Goal: Information Seeking & Learning: Find specific page/section

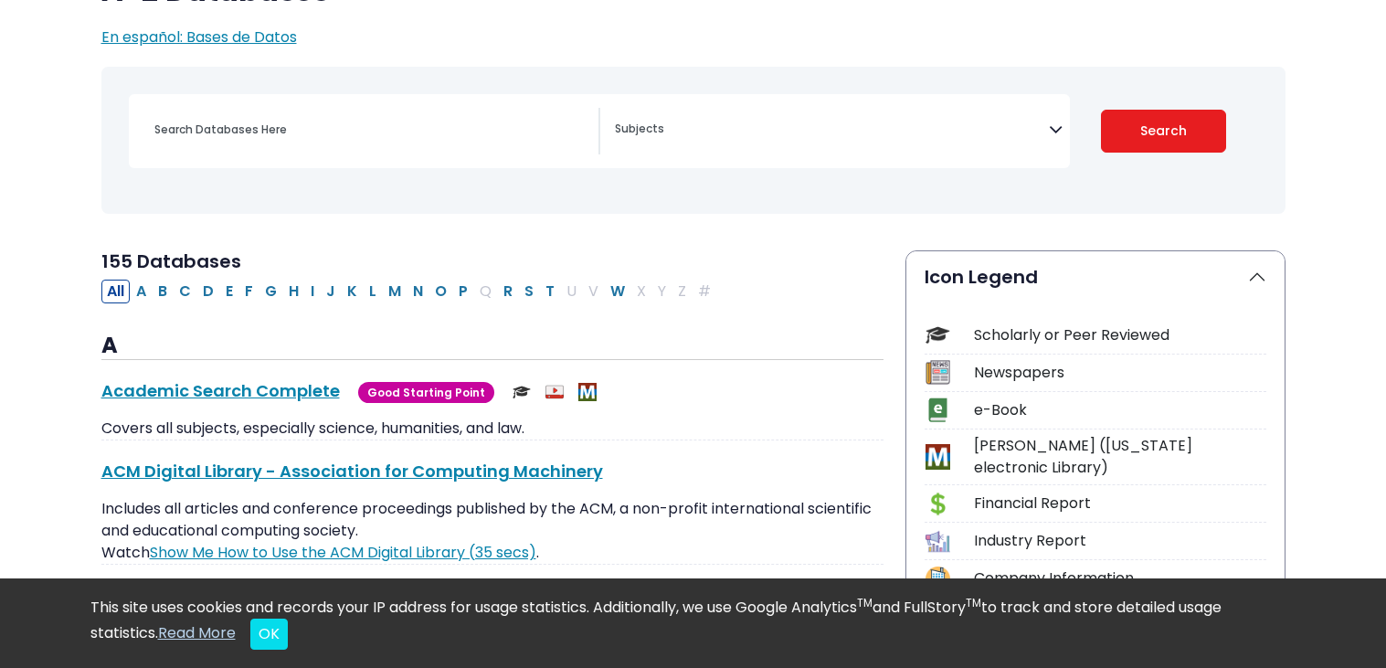
scroll to position [196, 0]
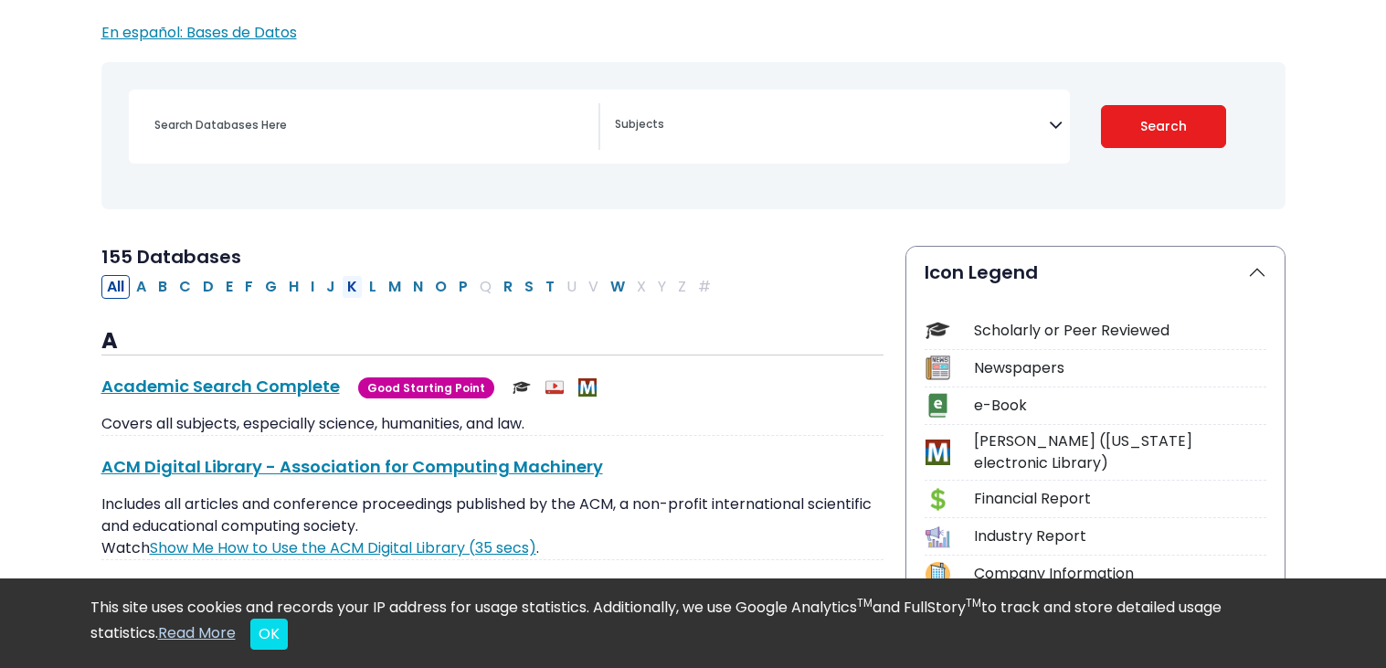
click at [350, 292] on button "K" at bounding box center [352, 287] width 21 height 24
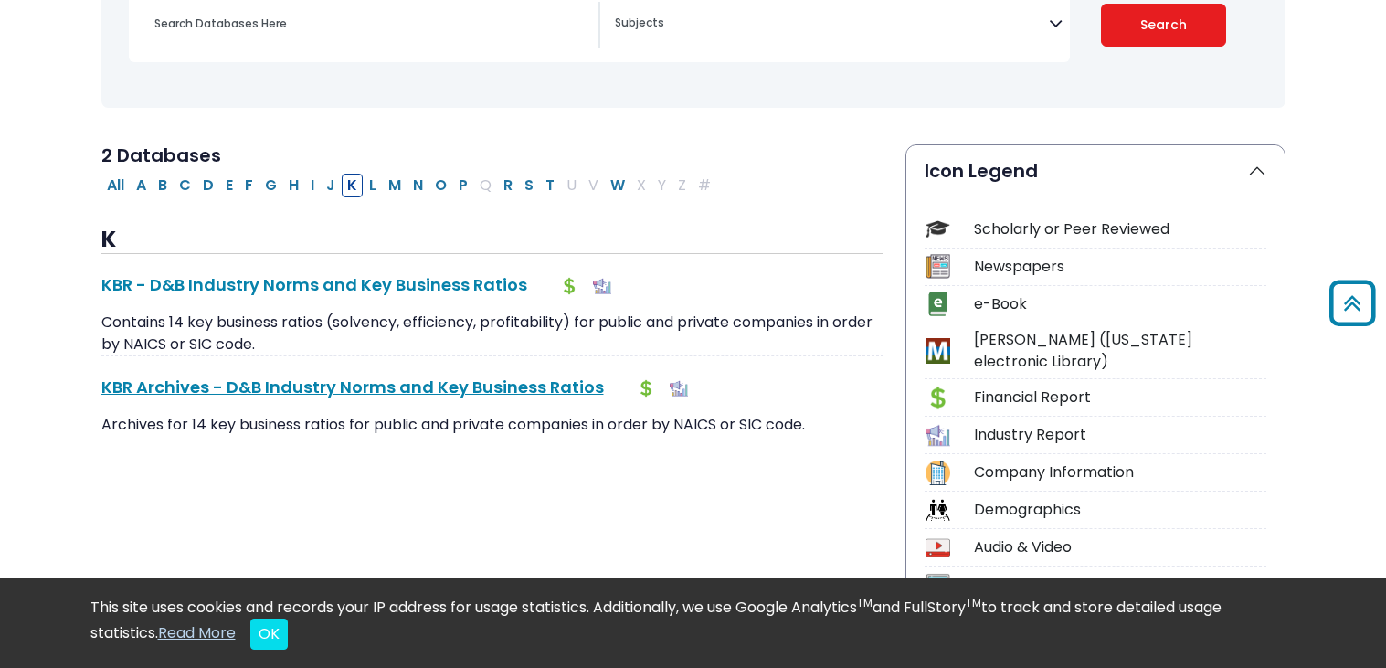
scroll to position [291, 0]
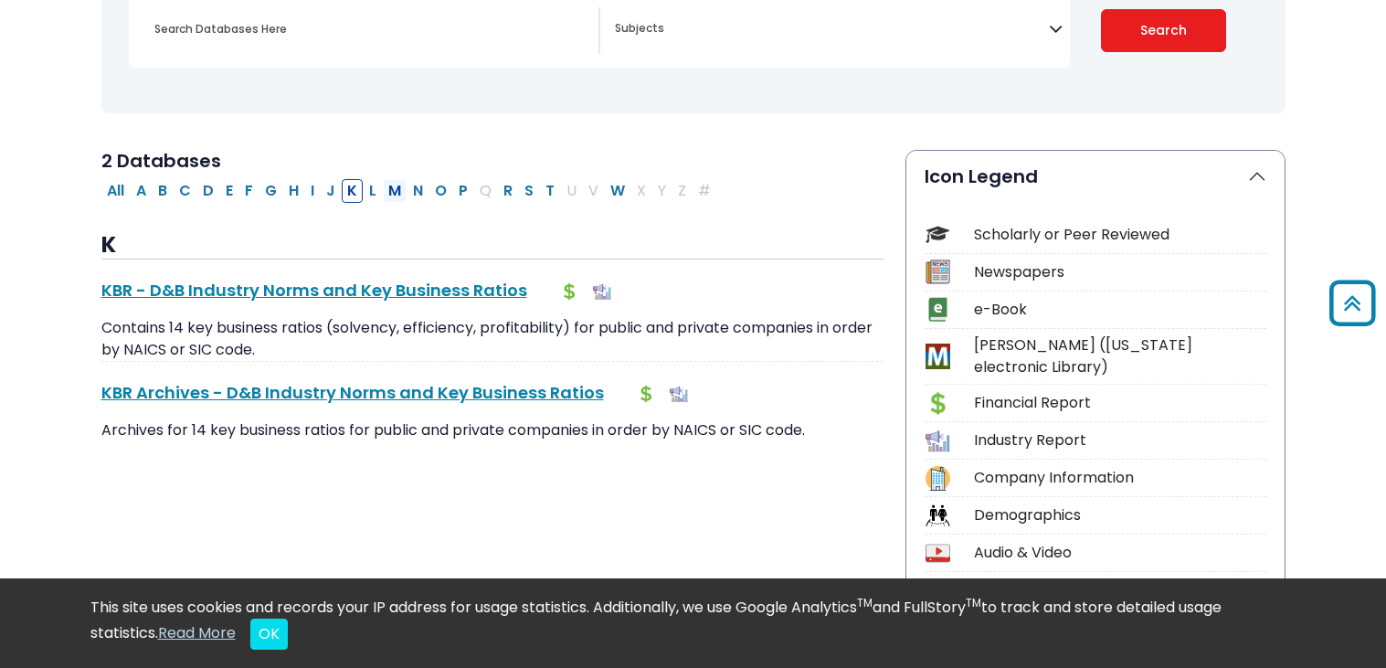
click at [396, 186] on button "M" at bounding box center [395, 191] width 24 height 24
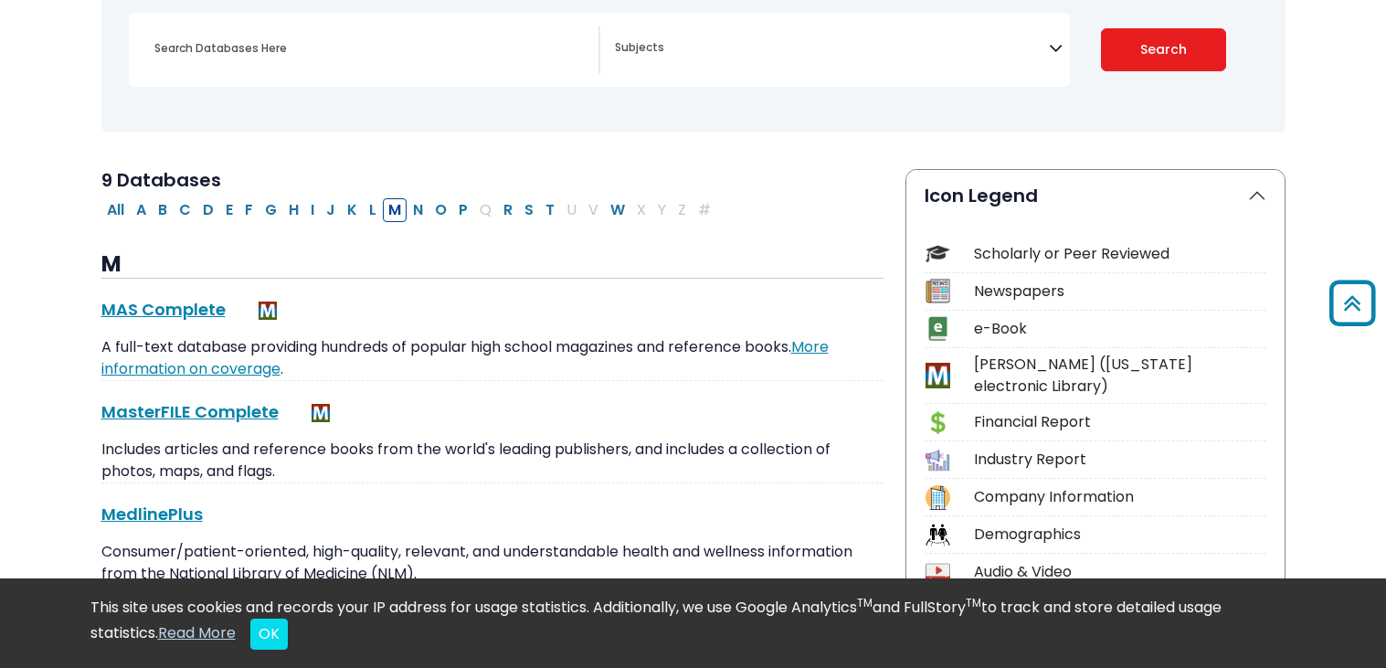
scroll to position [265, 0]
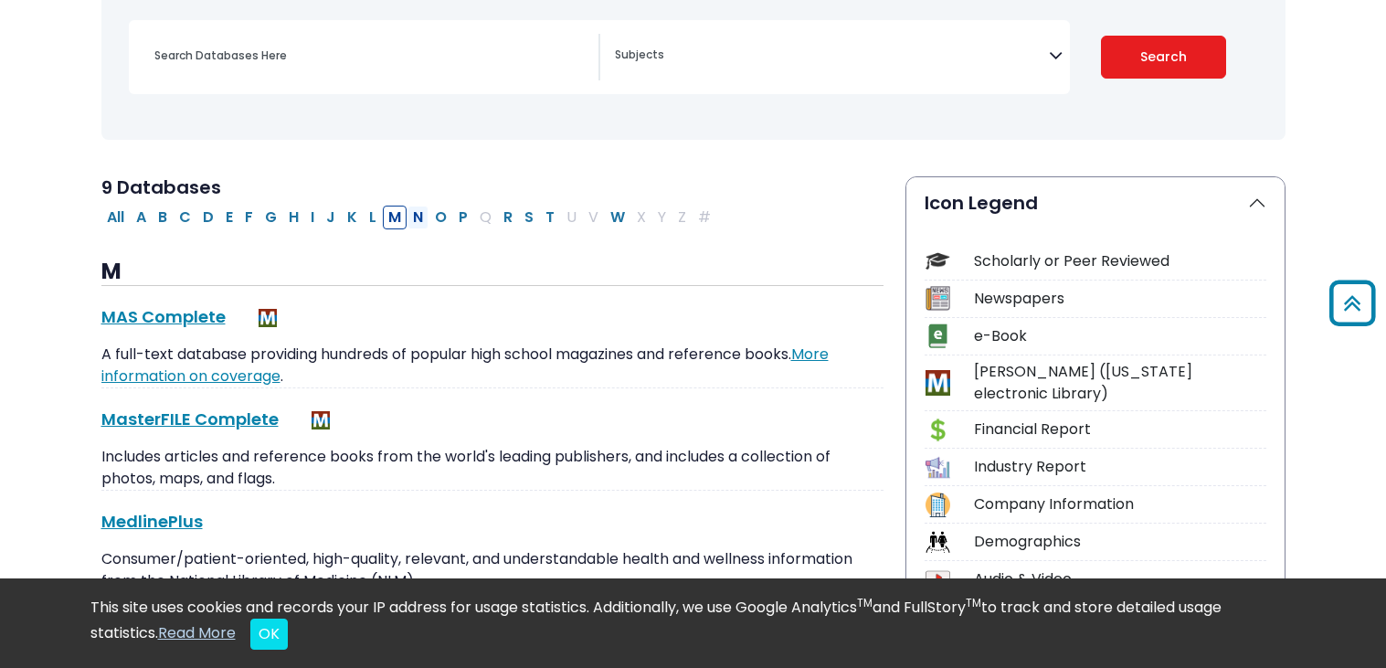
click at [424, 209] on button "N" at bounding box center [417, 218] width 21 height 24
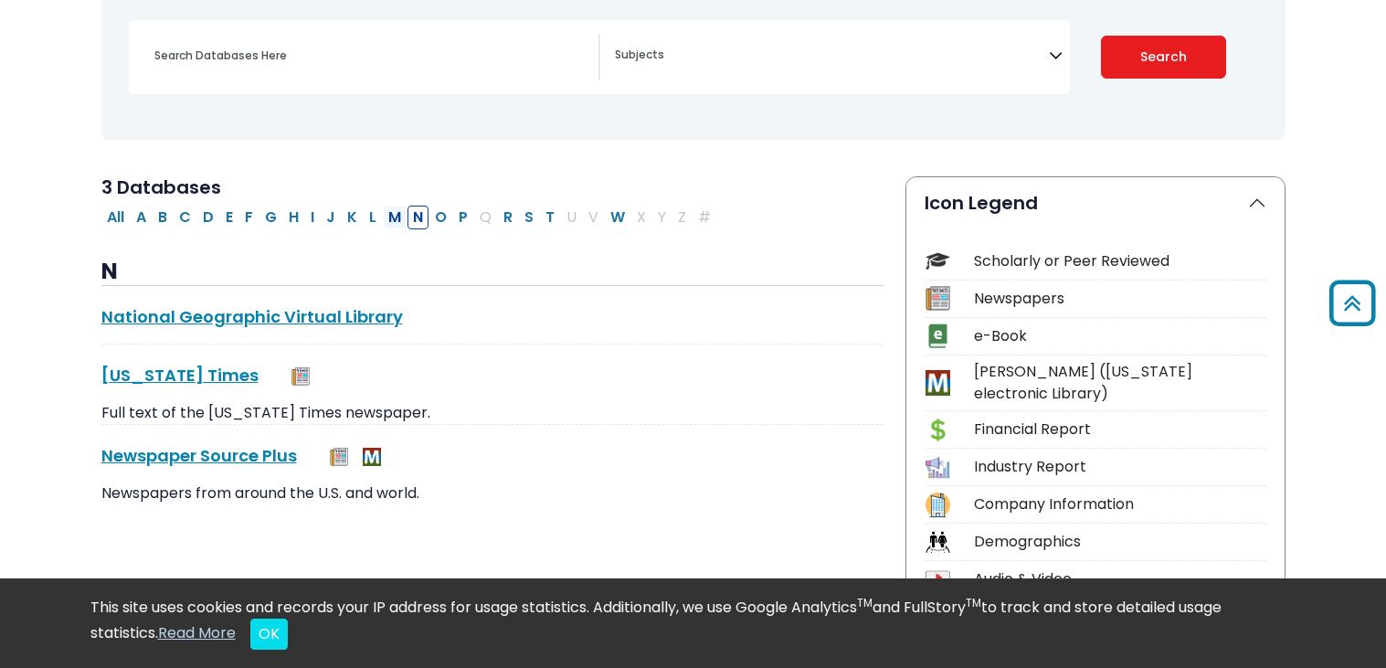
click at [391, 216] on button "M" at bounding box center [395, 218] width 24 height 24
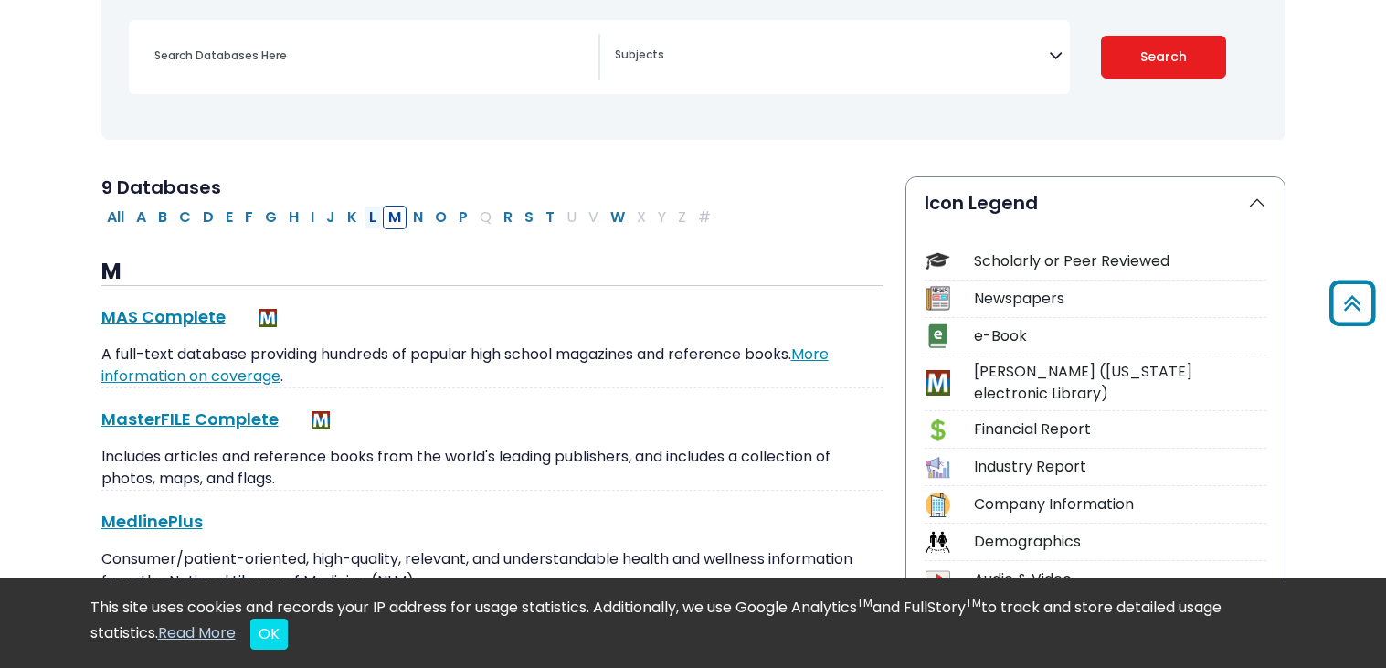
click at [369, 212] on button "L" at bounding box center [373, 218] width 18 height 24
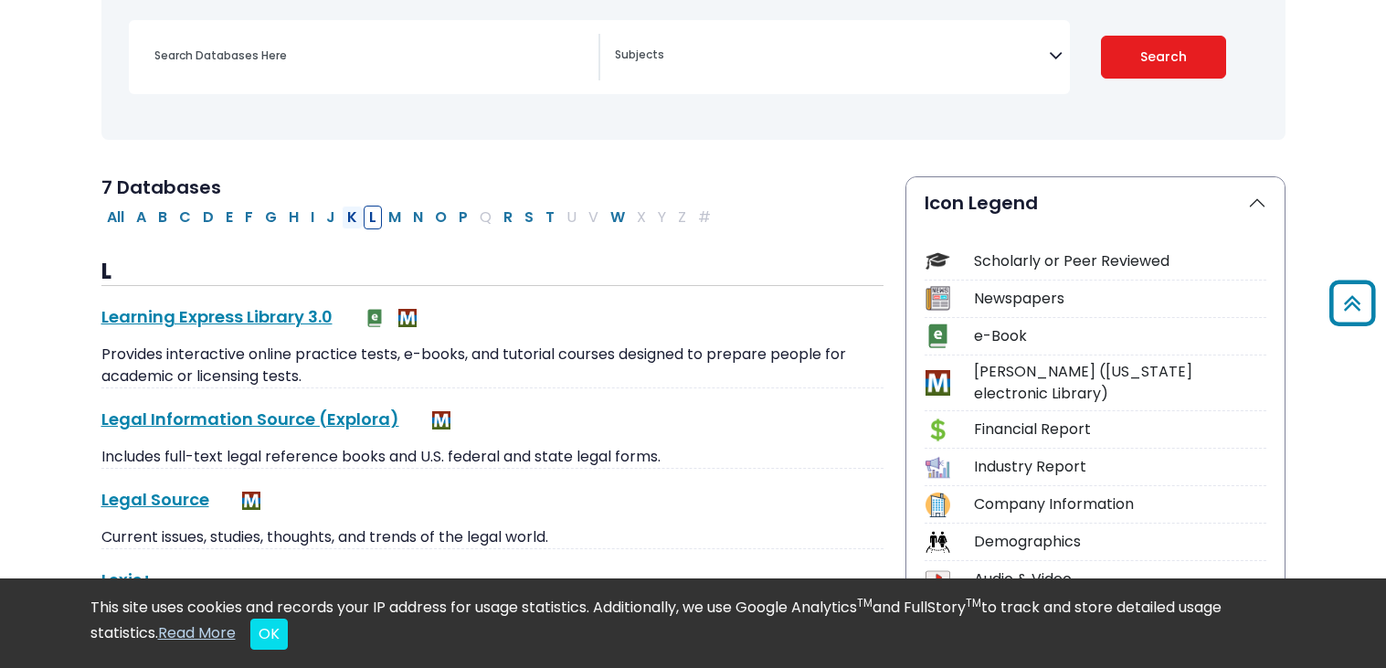
click at [354, 214] on button "K" at bounding box center [352, 218] width 21 height 24
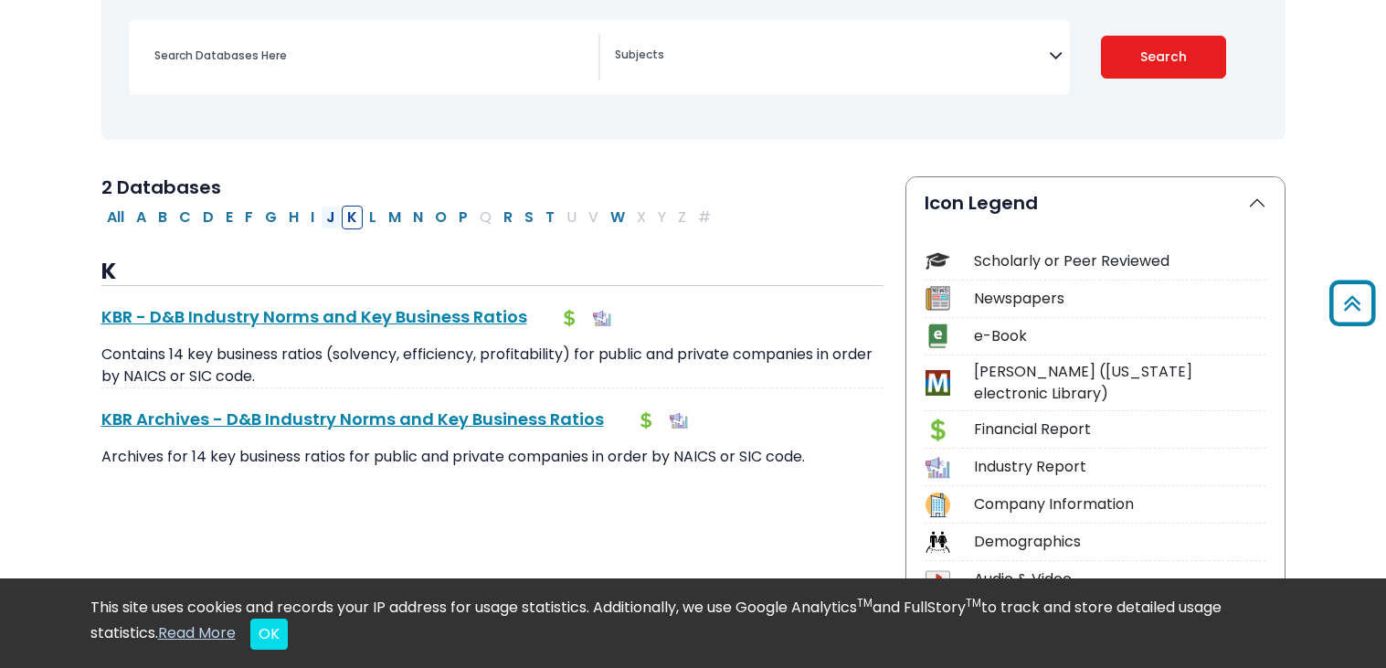
click at [333, 217] on button "J" at bounding box center [331, 218] width 20 height 24
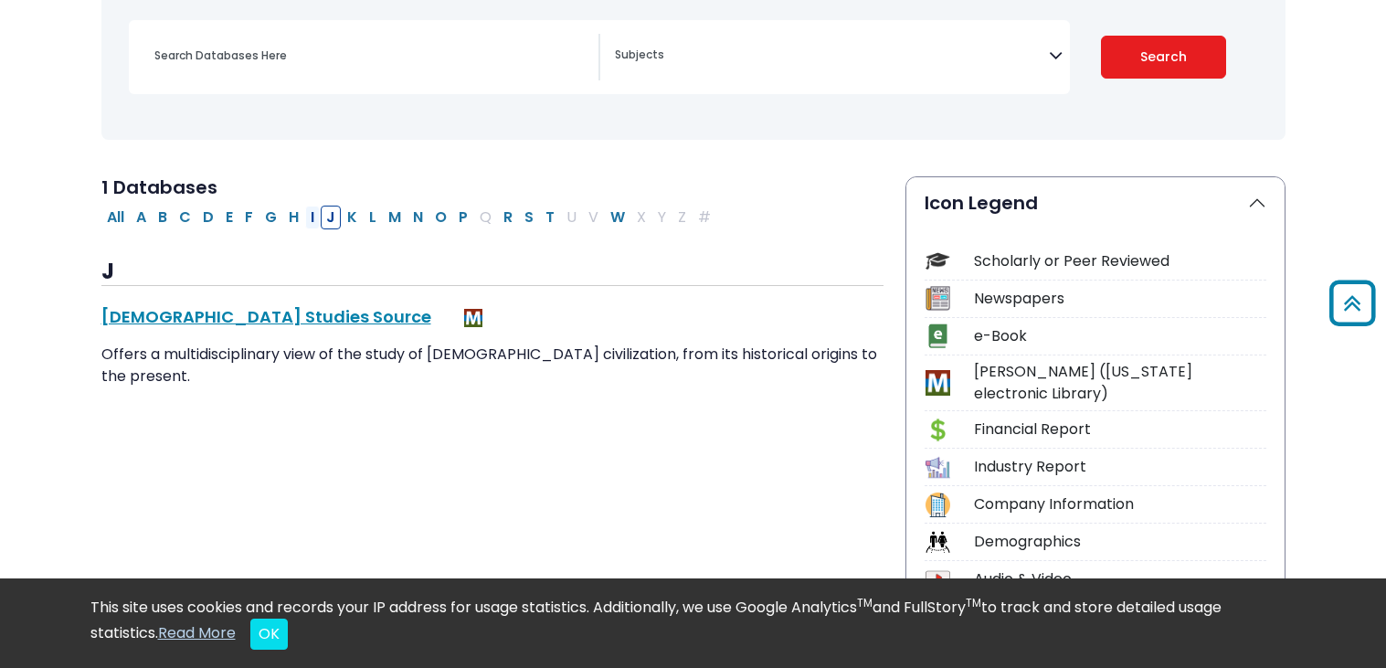
click at [315, 217] on button "I" at bounding box center [312, 218] width 15 height 24
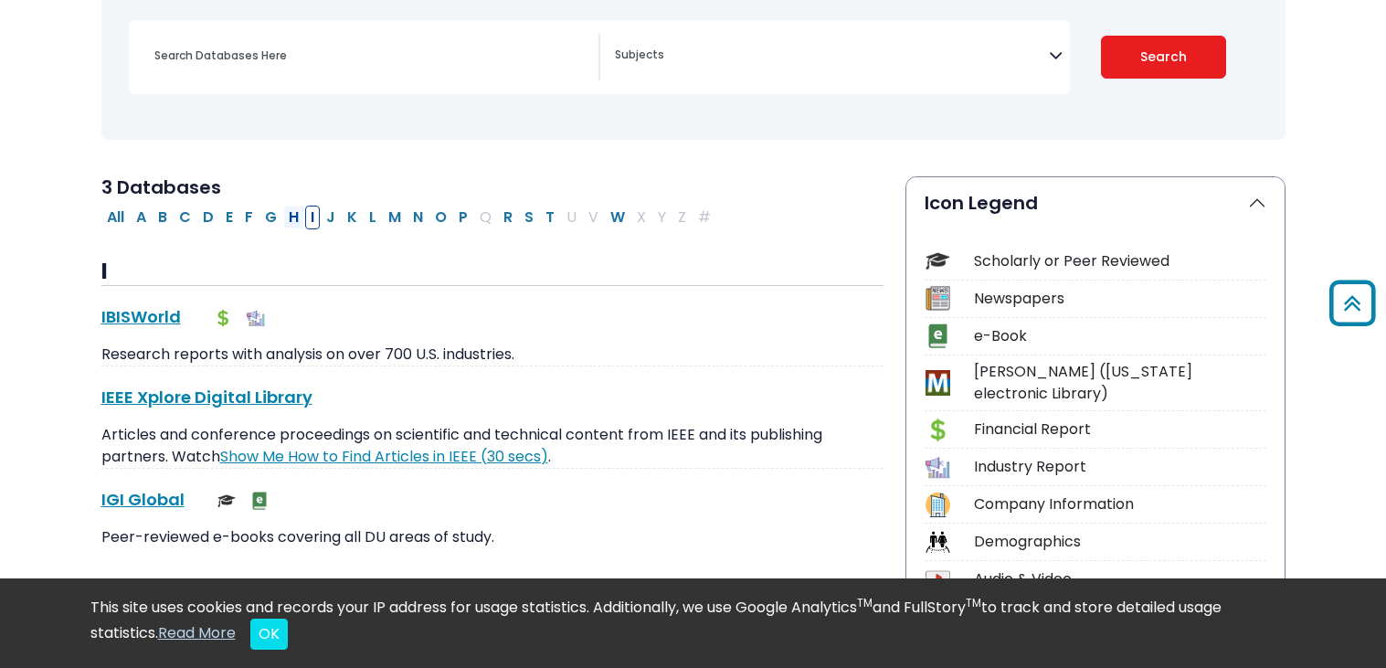
click at [296, 217] on button "H" at bounding box center [293, 218] width 21 height 24
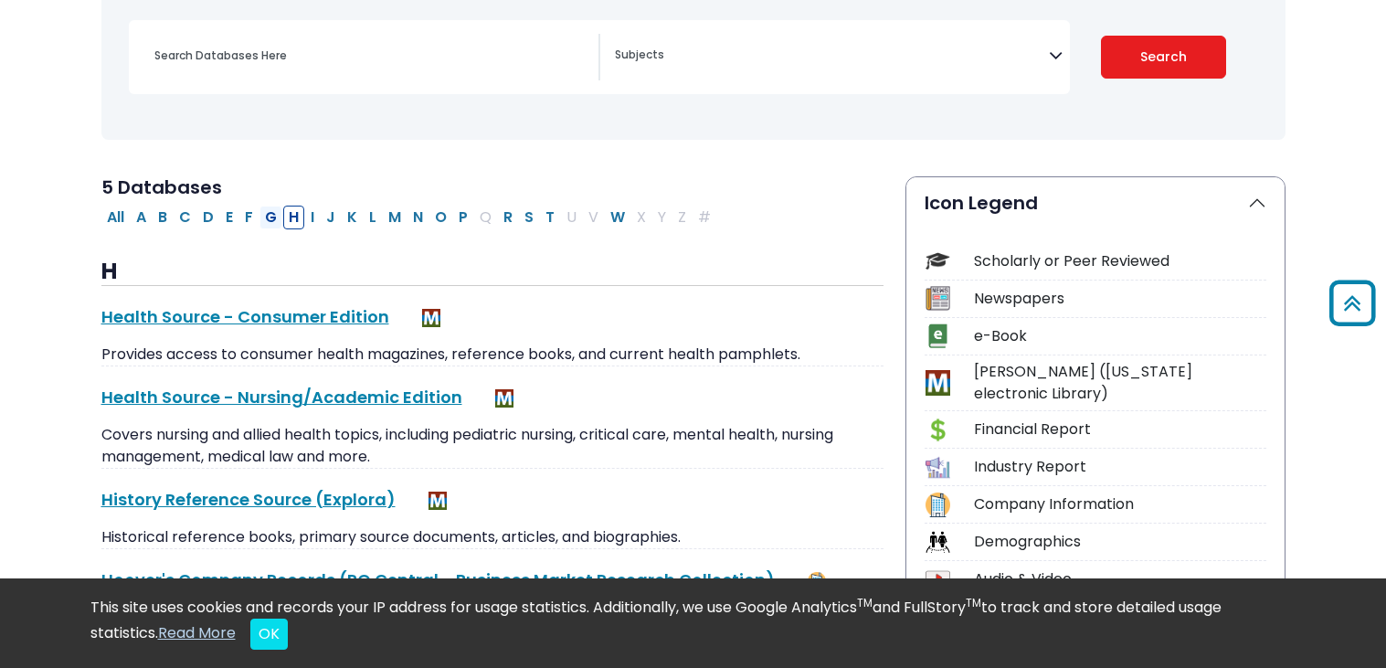
click at [272, 217] on button "G" at bounding box center [270, 218] width 23 height 24
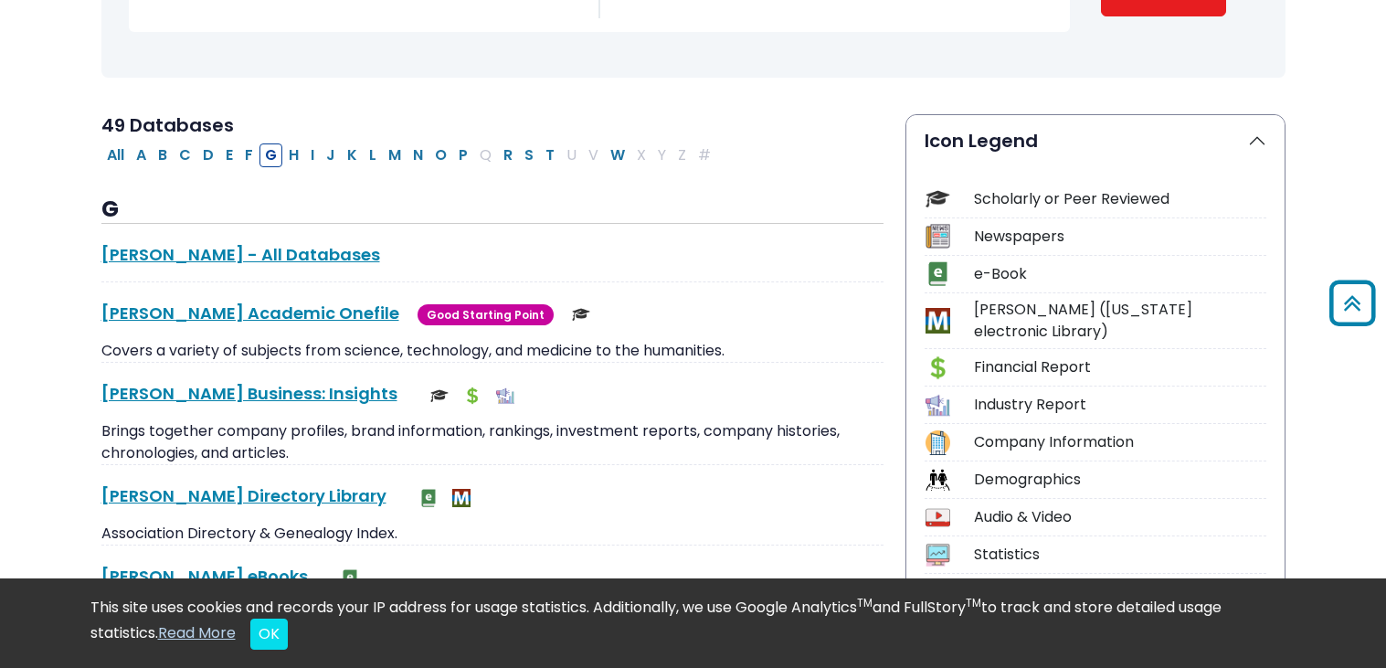
scroll to position [319, 0]
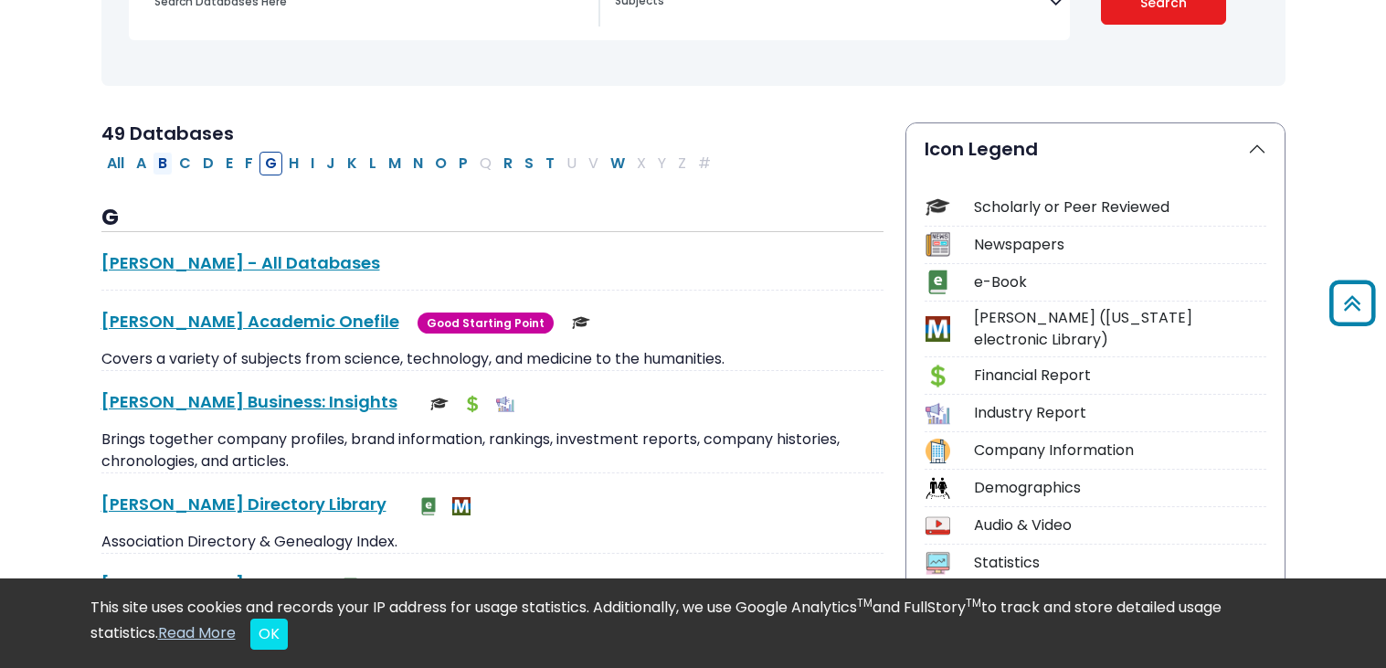
click at [164, 163] on button "B" at bounding box center [163, 164] width 20 height 24
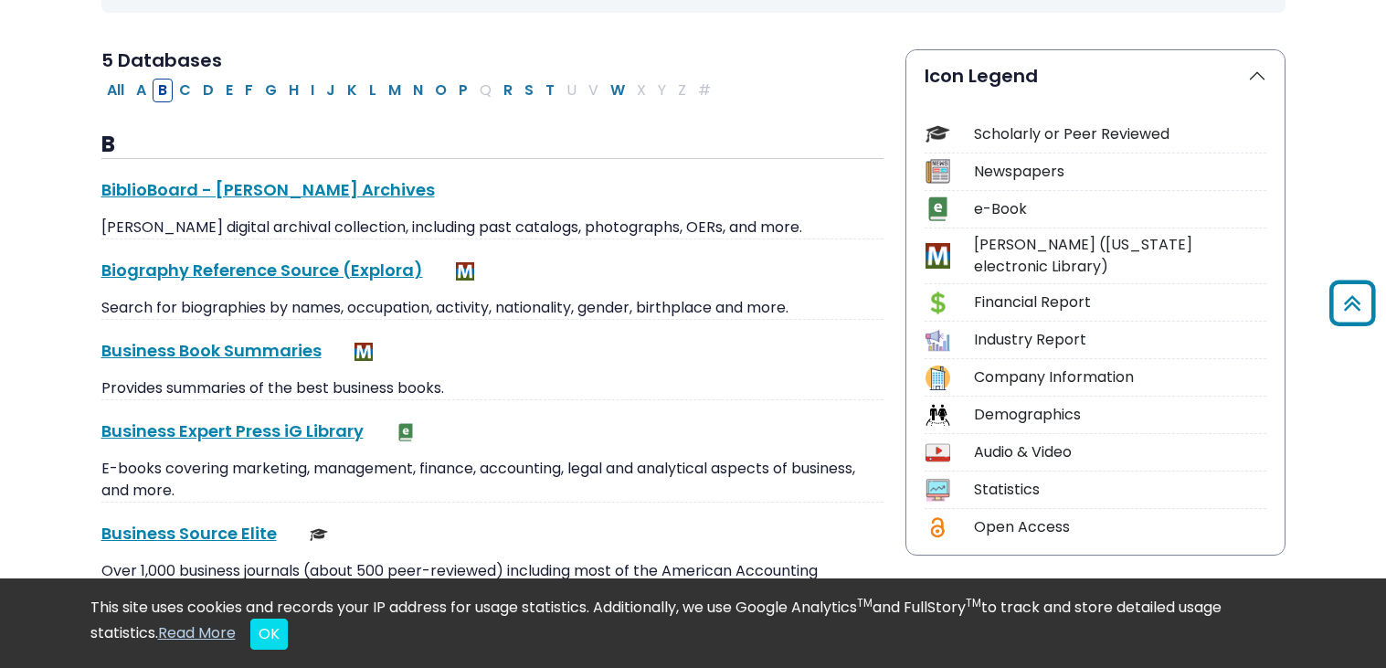
scroll to position [391, 0]
click at [271, 93] on button "G" at bounding box center [270, 91] width 23 height 24
select select "Database Subject Filter"
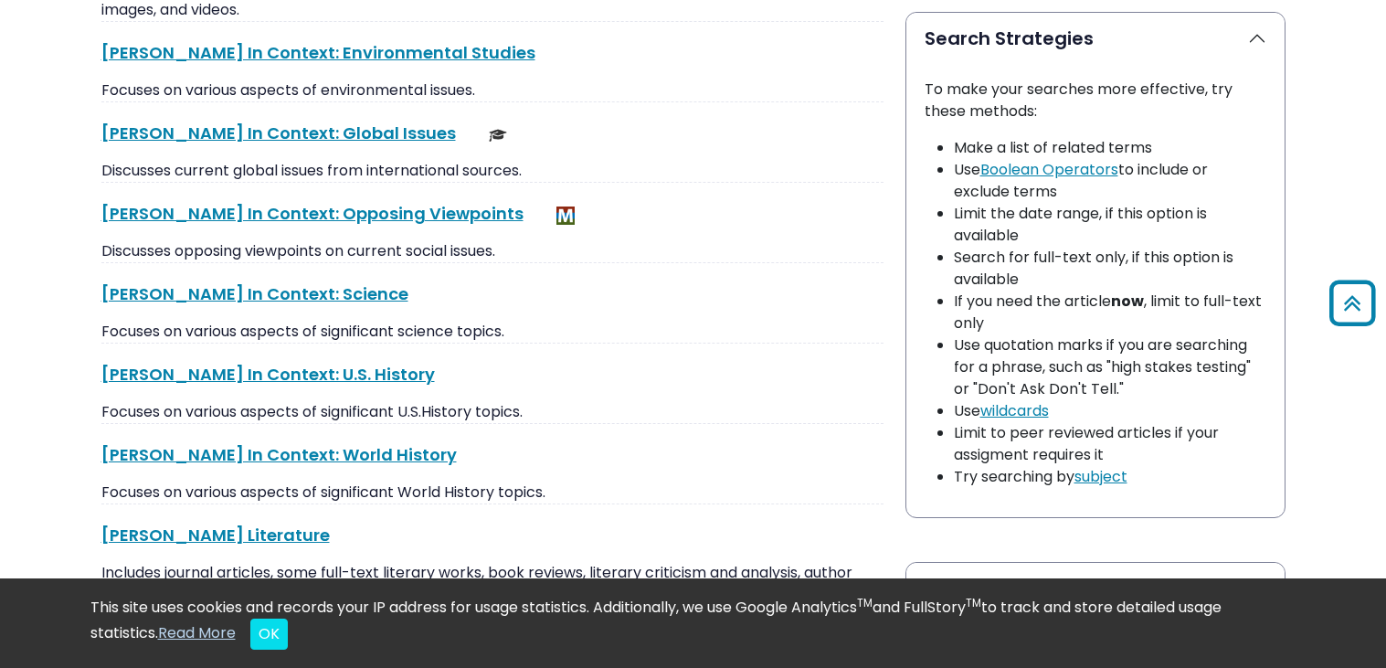
scroll to position [1324, 0]
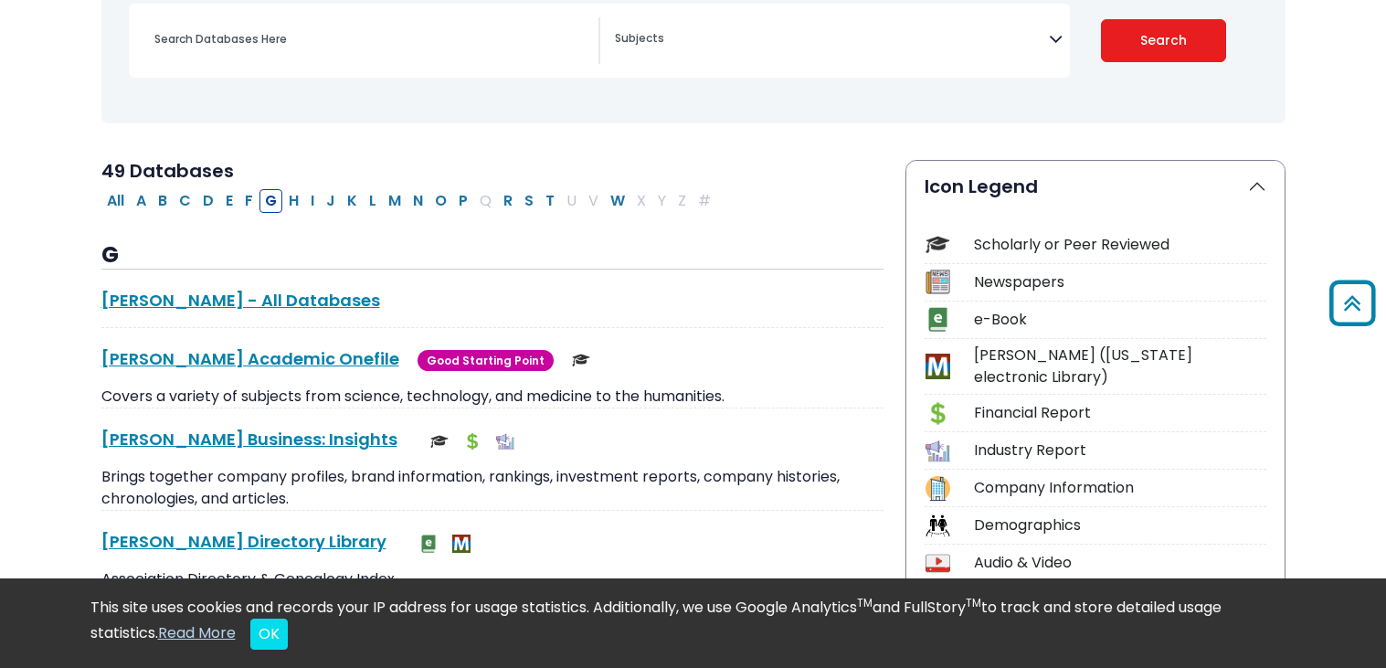
scroll to position [280, 0]
